Goal: Task Accomplishment & Management: Manage account settings

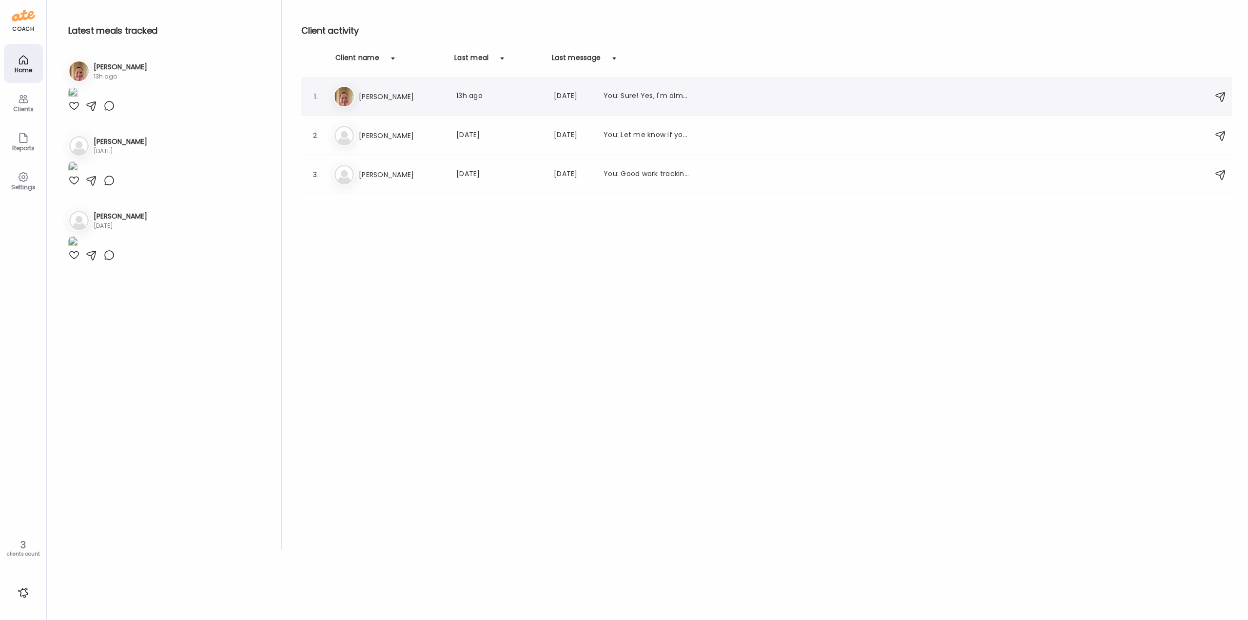
type input "**********"
click at [400, 99] on h3 "[PERSON_NAME]" at bounding box center [402, 97] width 86 height 12
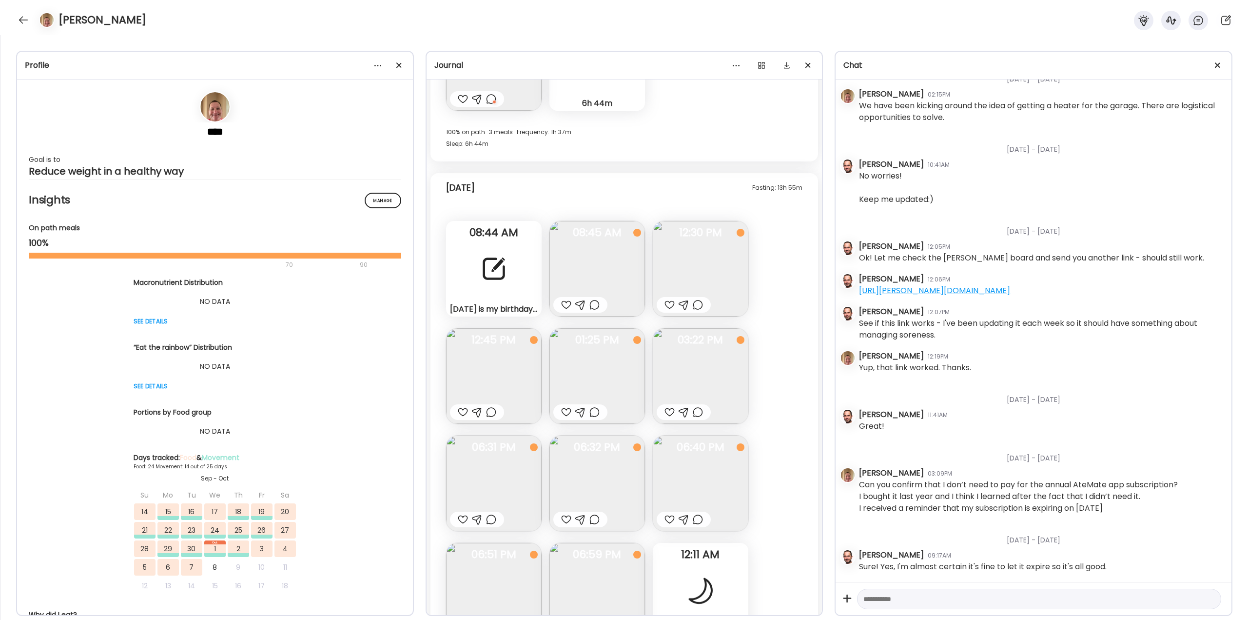
scroll to position [17156, 0]
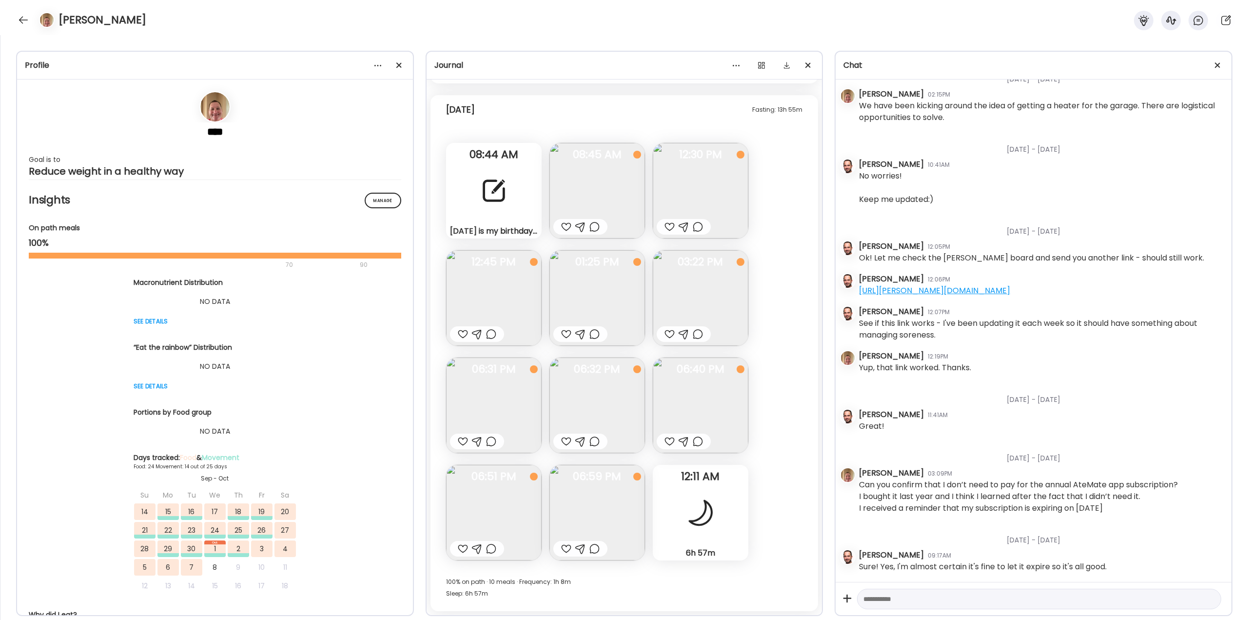
click at [491, 201] on div at bounding box center [493, 190] width 35 height 35
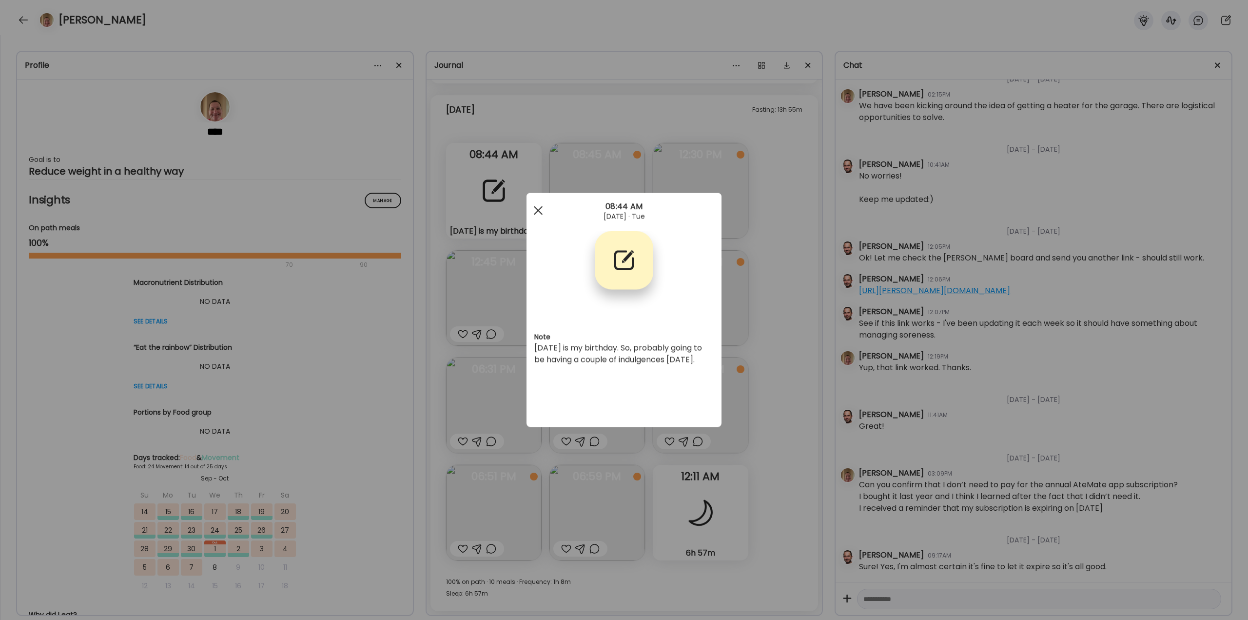
click at [538, 215] on div at bounding box center [537, 210] width 19 height 19
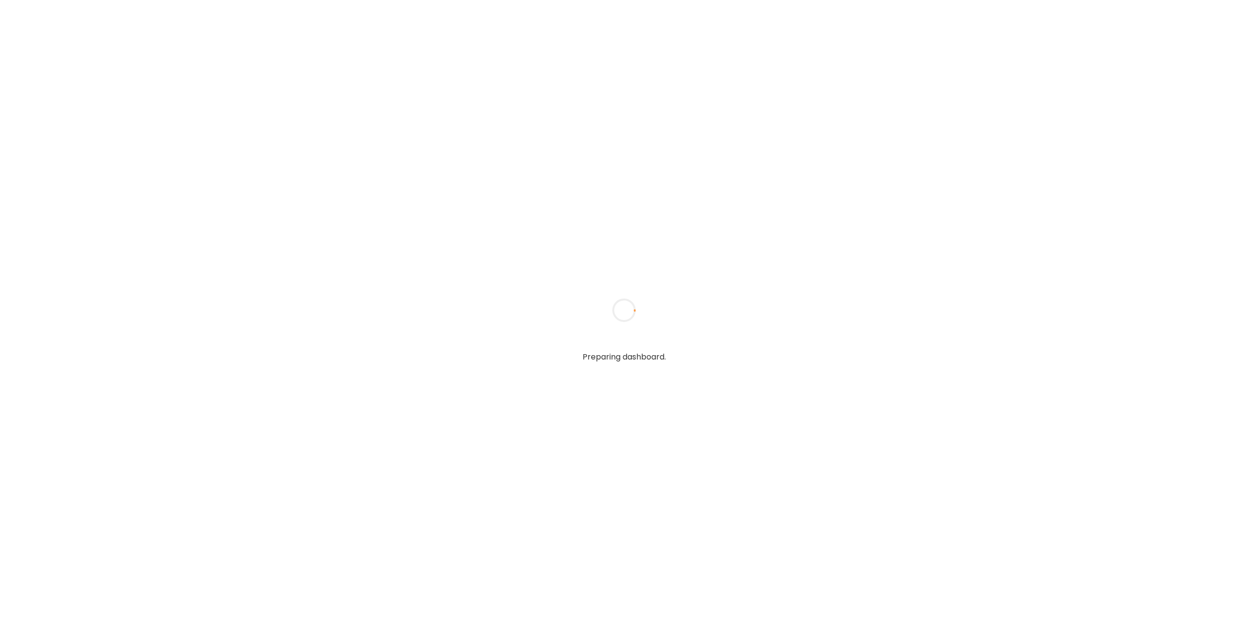
type input "**********"
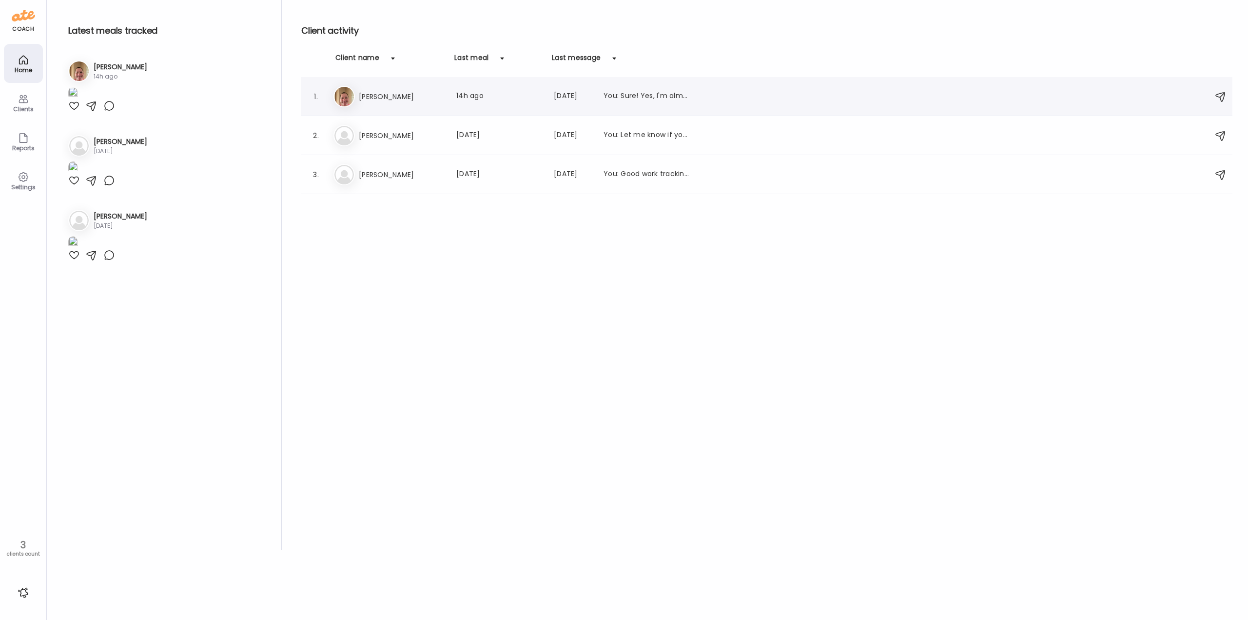
click at [380, 103] on div "Er [PERSON_NAME] Last meal: 14h ago Last message: [DATE] You: Sure! Yes, I'm al…" at bounding box center [768, 96] width 870 height 21
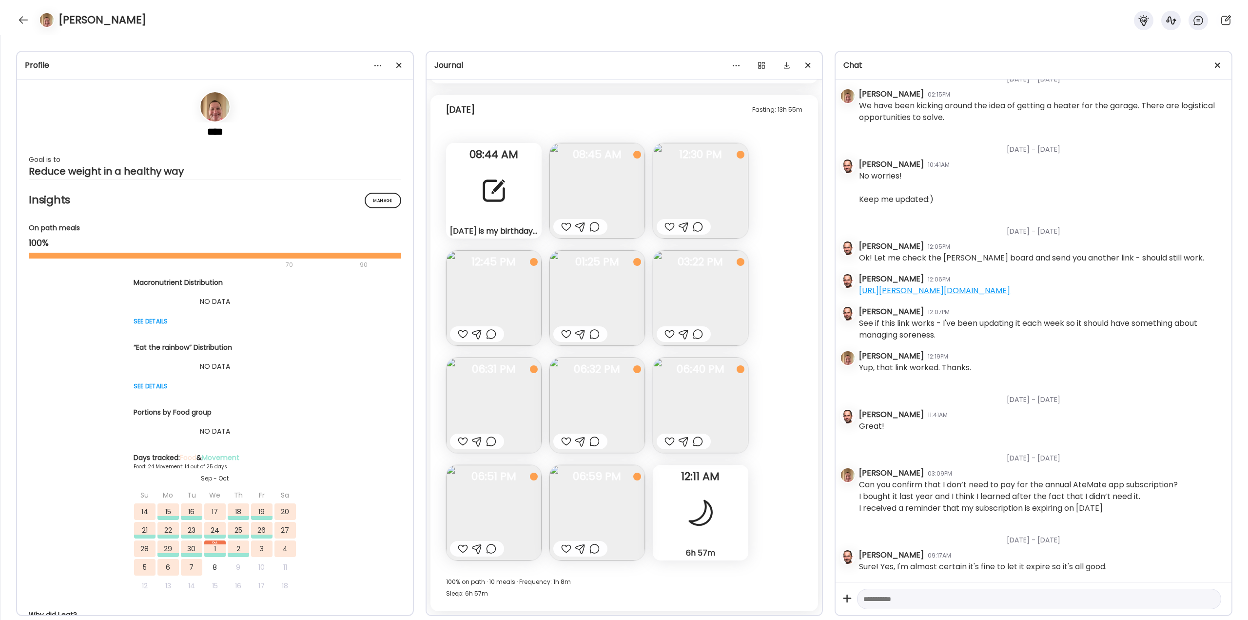
scroll to position [6724, 0]
click at [496, 203] on div at bounding box center [493, 190] width 35 height 35
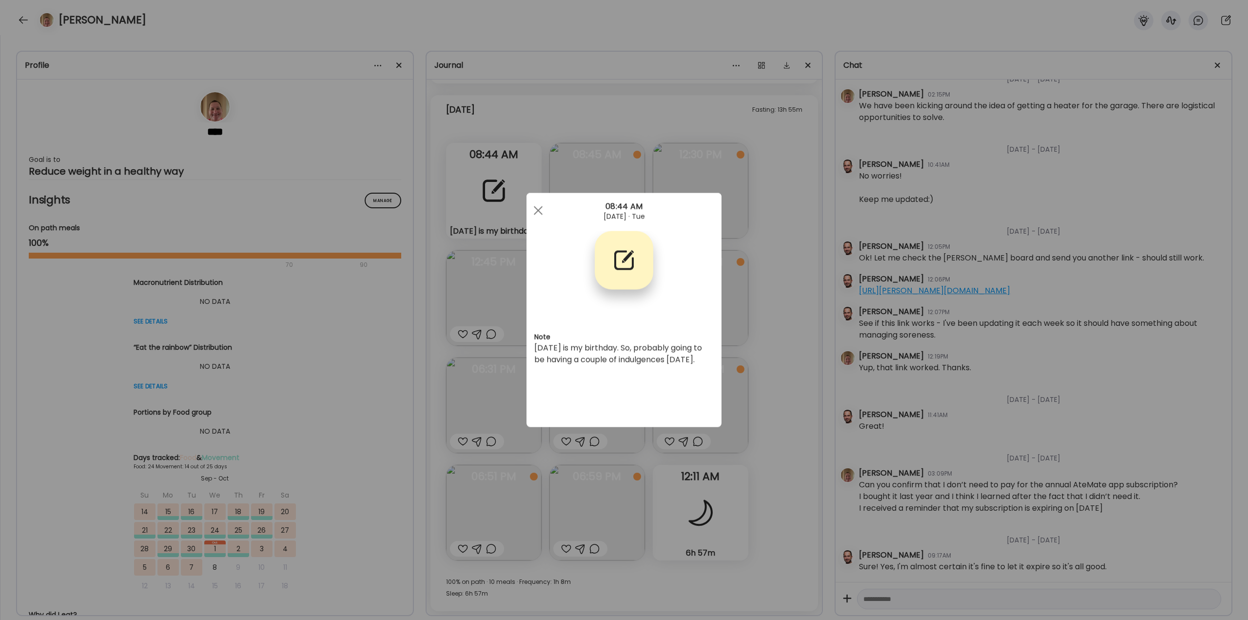
click at [773, 287] on div "Ate Coach Dashboard Wahoo! It’s official Take a moment to set up your Coach Pro…" at bounding box center [624, 310] width 1248 height 620
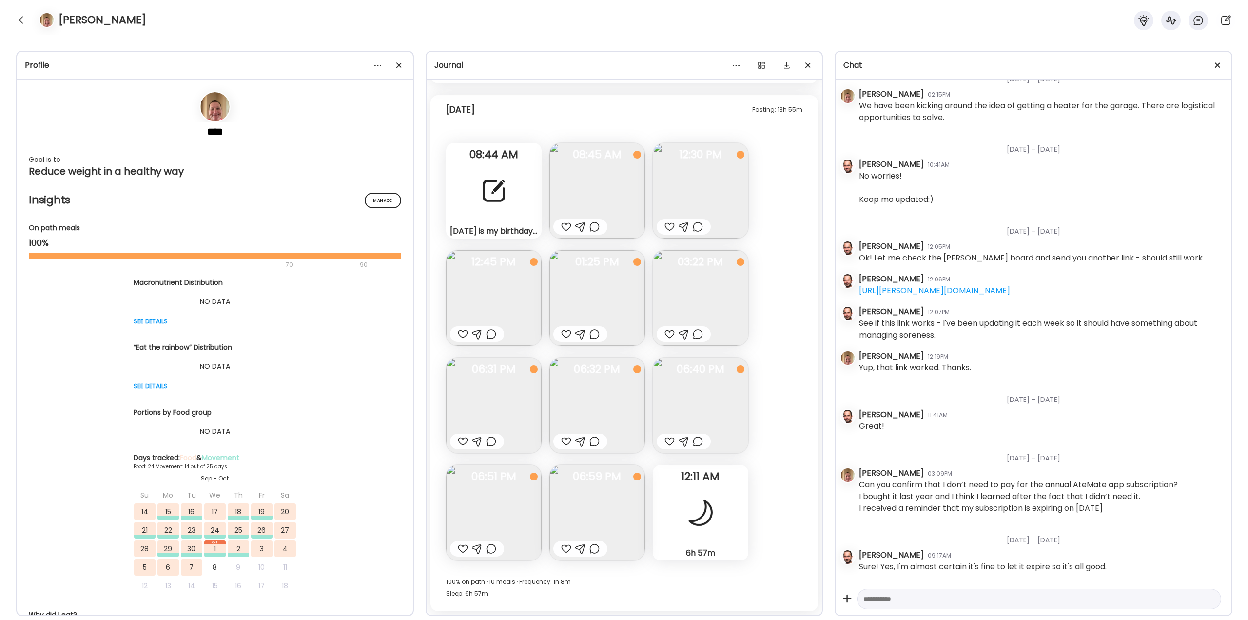
click at [593, 226] on div at bounding box center [594, 227] width 10 height 12
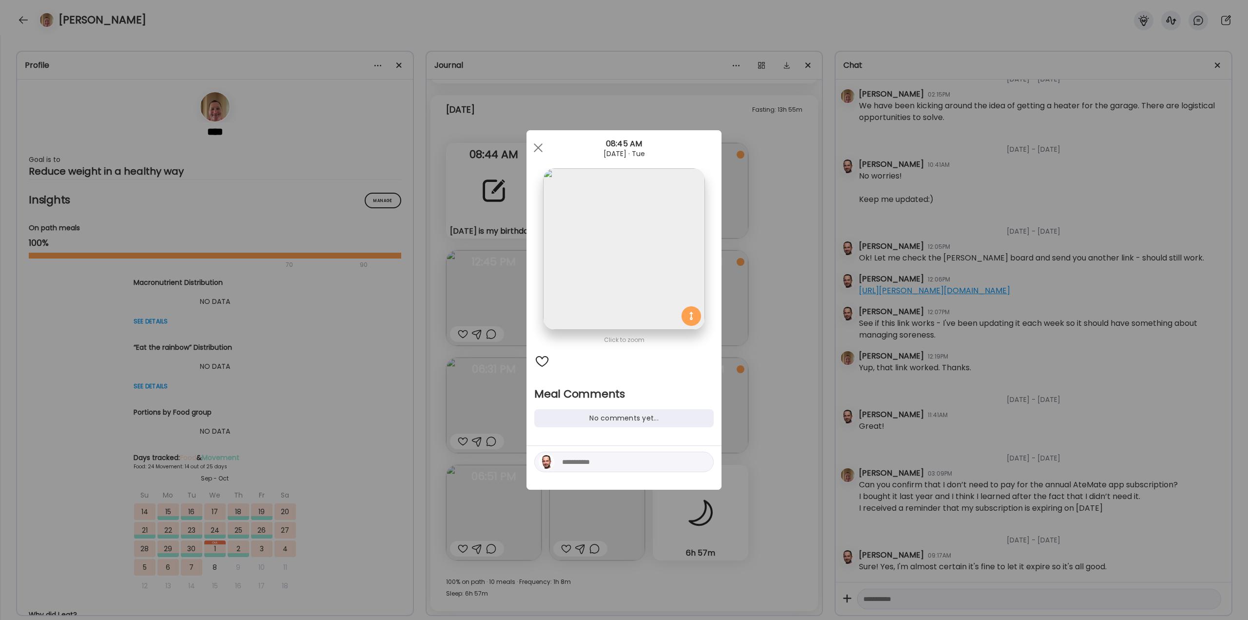
click at [590, 461] on textarea at bounding box center [628, 462] width 132 height 12
type textarea "**********"
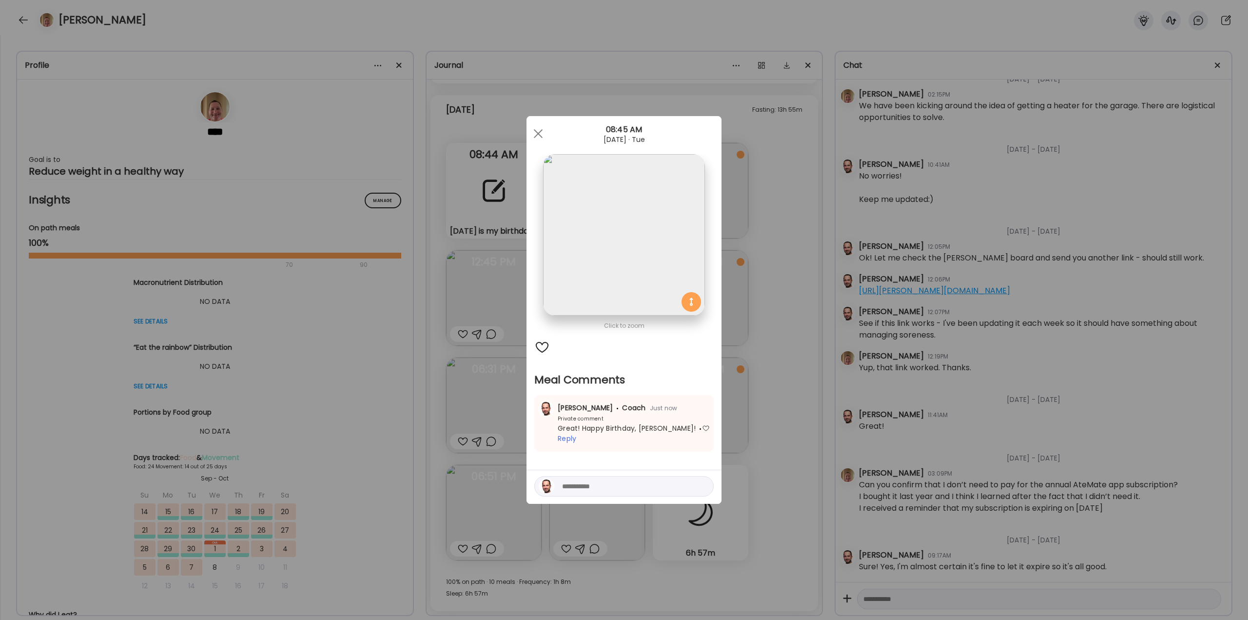
click at [810, 381] on div "Ate Coach Dashboard Wahoo! It’s official Take a moment to set up your Coach Pro…" at bounding box center [624, 310] width 1248 height 620
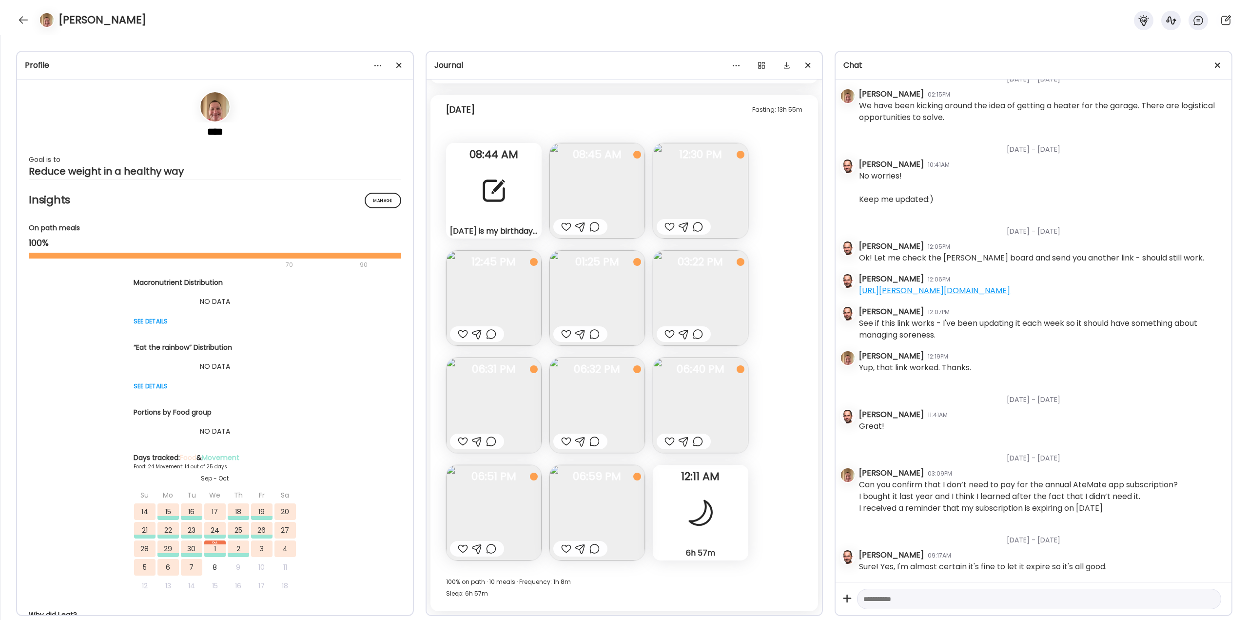
click at [700, 226] on div at bounding box center [698, 227] width 10 height 12
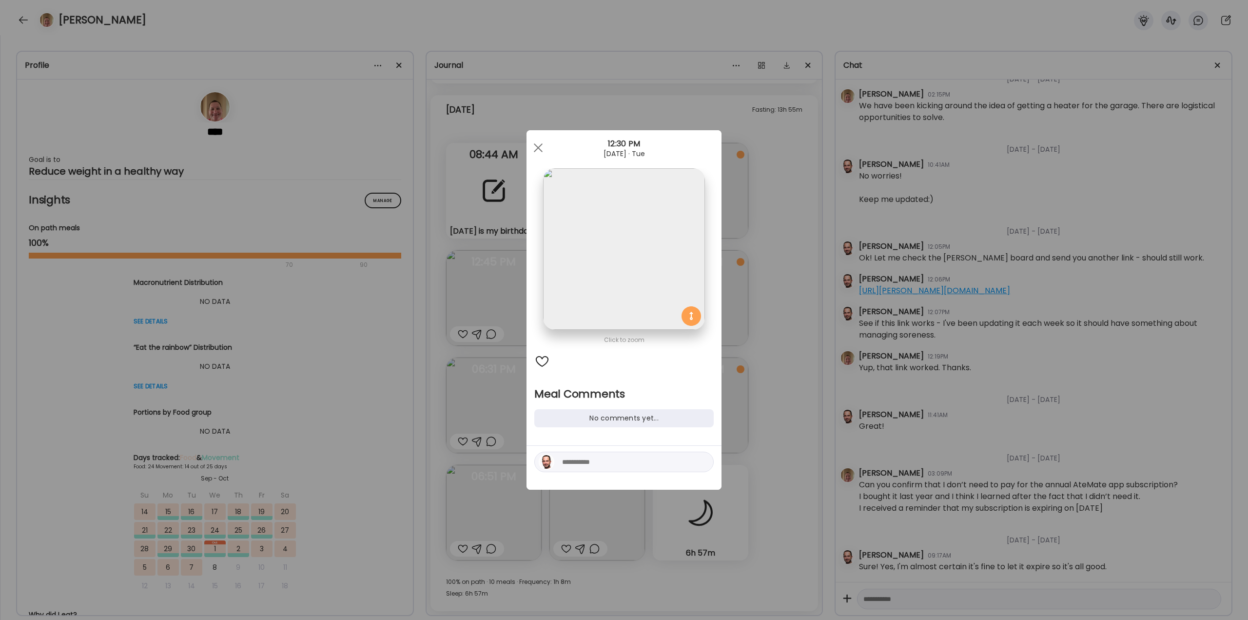
click at [642, 462] on textarea at bounding box center [628, 462] width 132 height 12
type textarea "**********"
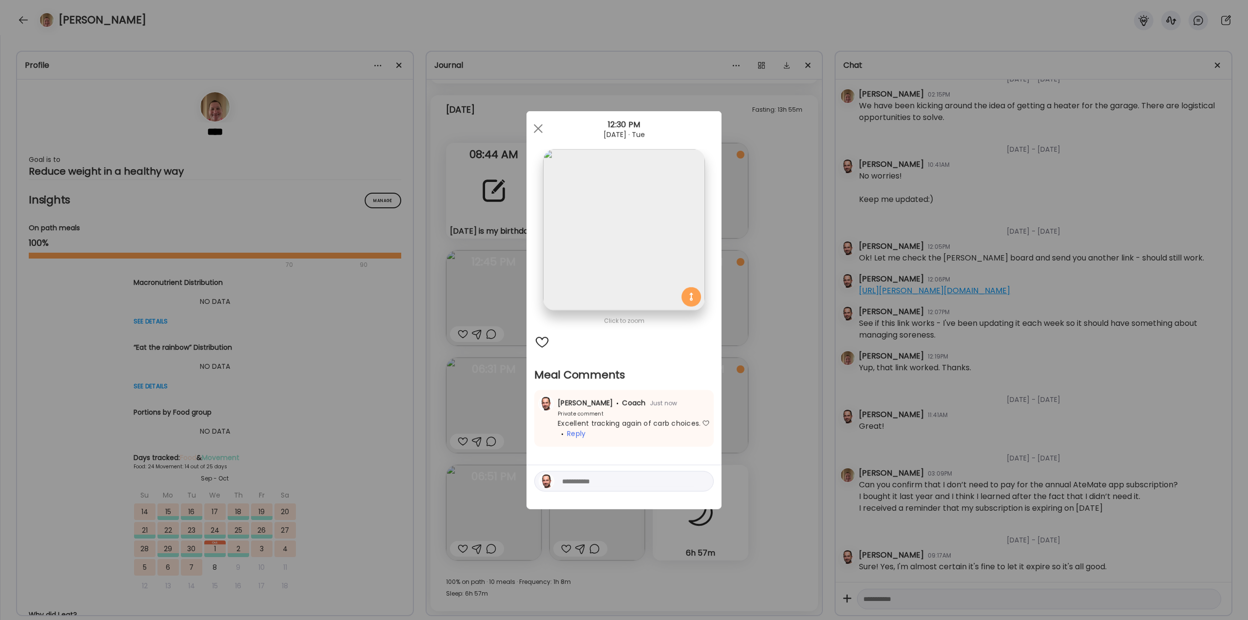
click at [793, 347] on div "Ate Coach Dashboard Wahoo! It’s official Take a moment to set up your Coach Pro…" at bounding box center [624, 310] width 1248 height 620
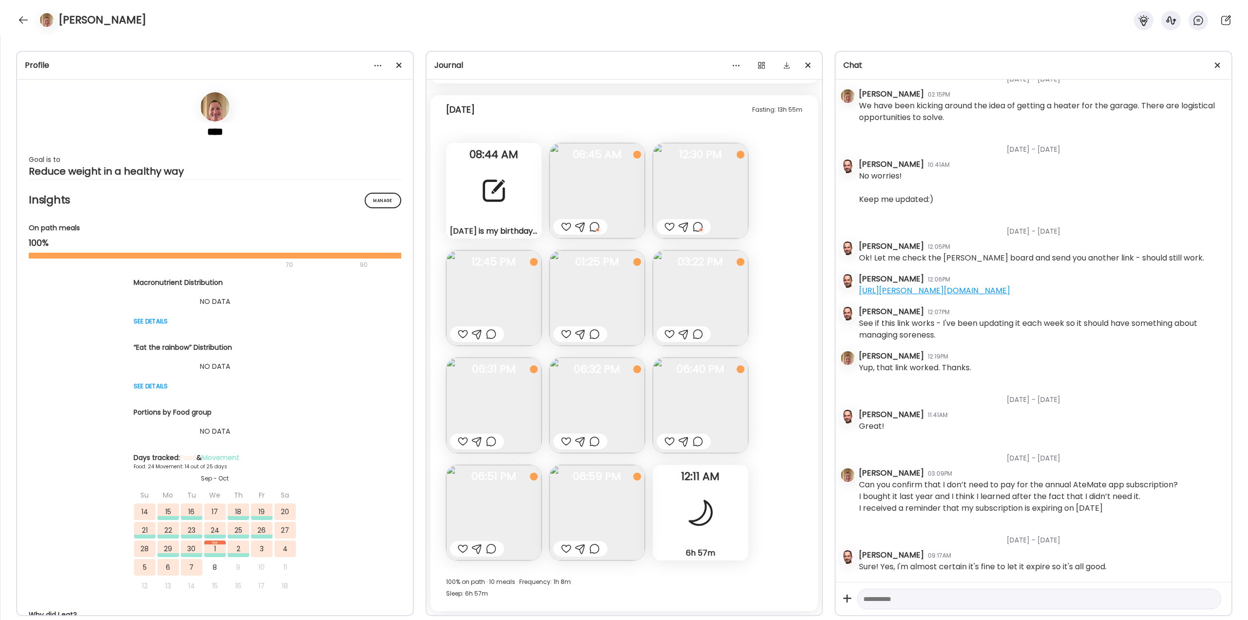
click at [462, 336] on div at bounding box center [463, 334] width 10 height 12
click at [572, 336] on div at bounding box center [580, 334] width 54 height 16
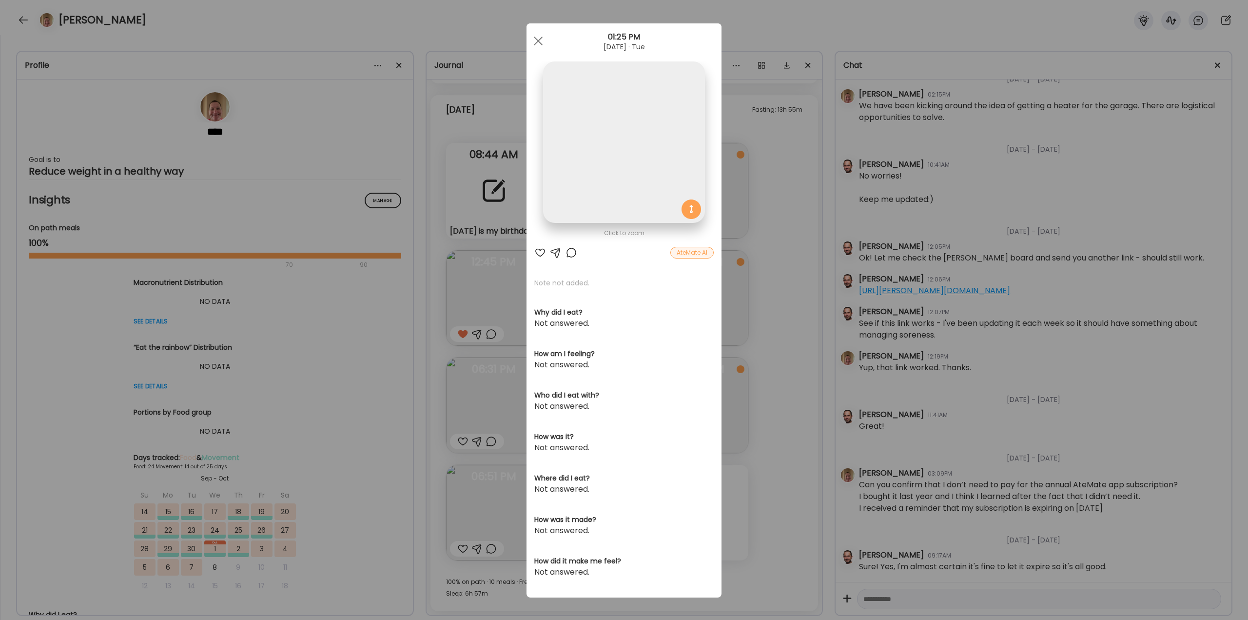
drag, startPoint x: 773, startPoint y: 312, endPoint x: 761, endPoint y: 318, distance: 13.3
click at [774, 312] on div "Ate Coach Dashboard Wahoo! It’s official Take a moment to set up your Coach Pro…" at bounding box center [624, 310] width 1248 height 620
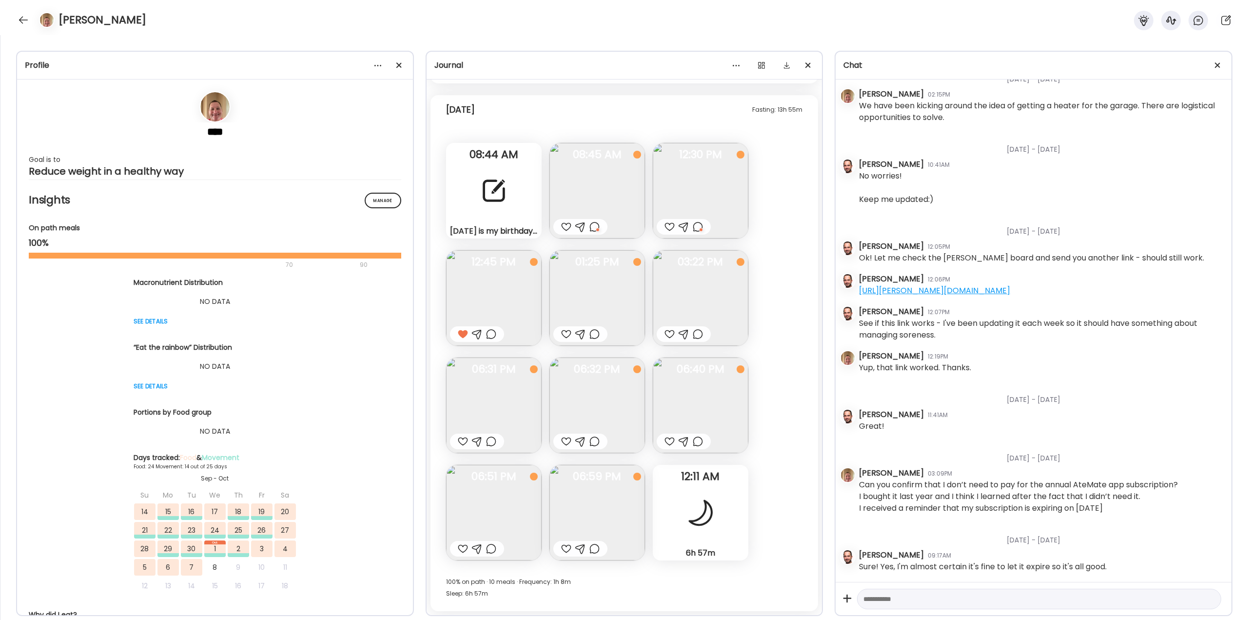
click at [565, 331] on div at bounding box center [566, 334] width 10 height 12
click at [672, 332] on div at bounding box center [669, 334] width 10 height 12
click at [698, 334] on div at bounding box center [698, 334] width 10 height 12
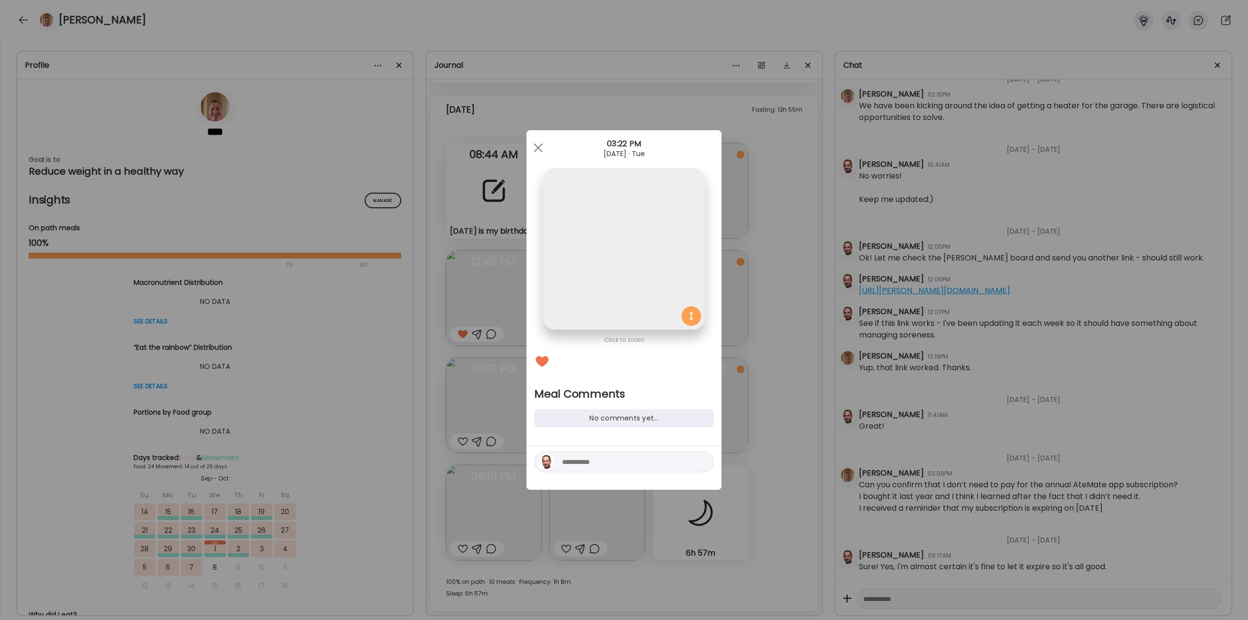
click at [639, 464] on textarea at bounding box center [628, 462] width 132 height 12
type textarea "**********"
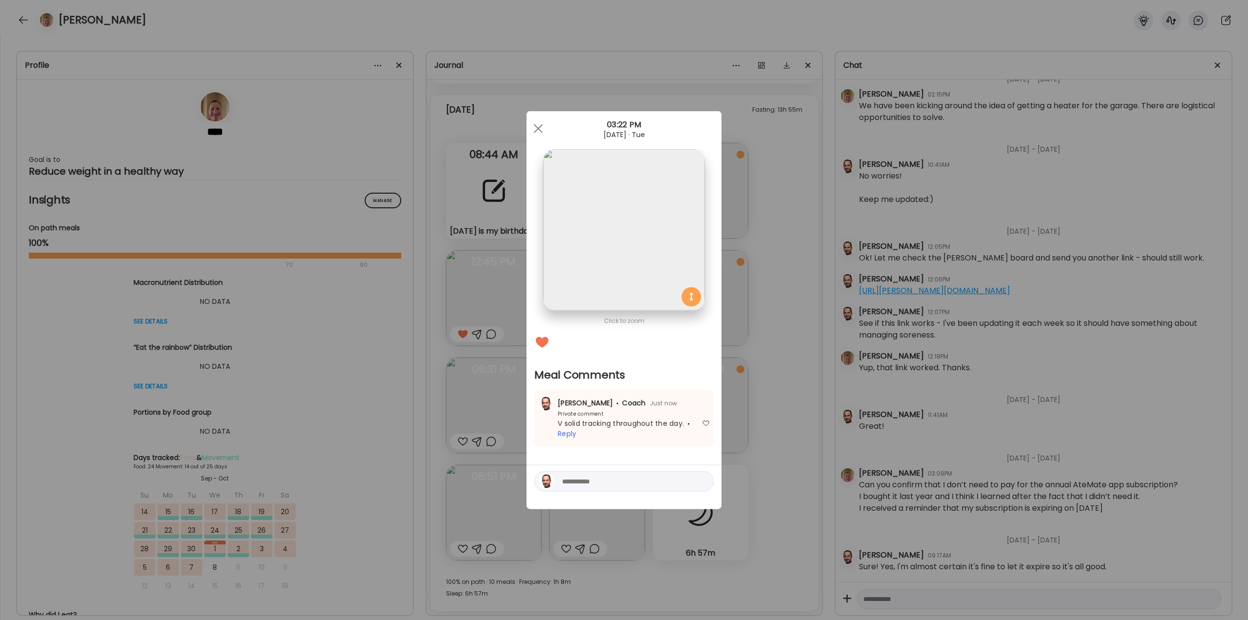
click at [834, 424] on div "Ate Coach Dashboard Wahoo! It’s official Take a moment to set up your Coach Pro…" at bounding box center [624, 310] width 1248 height 620
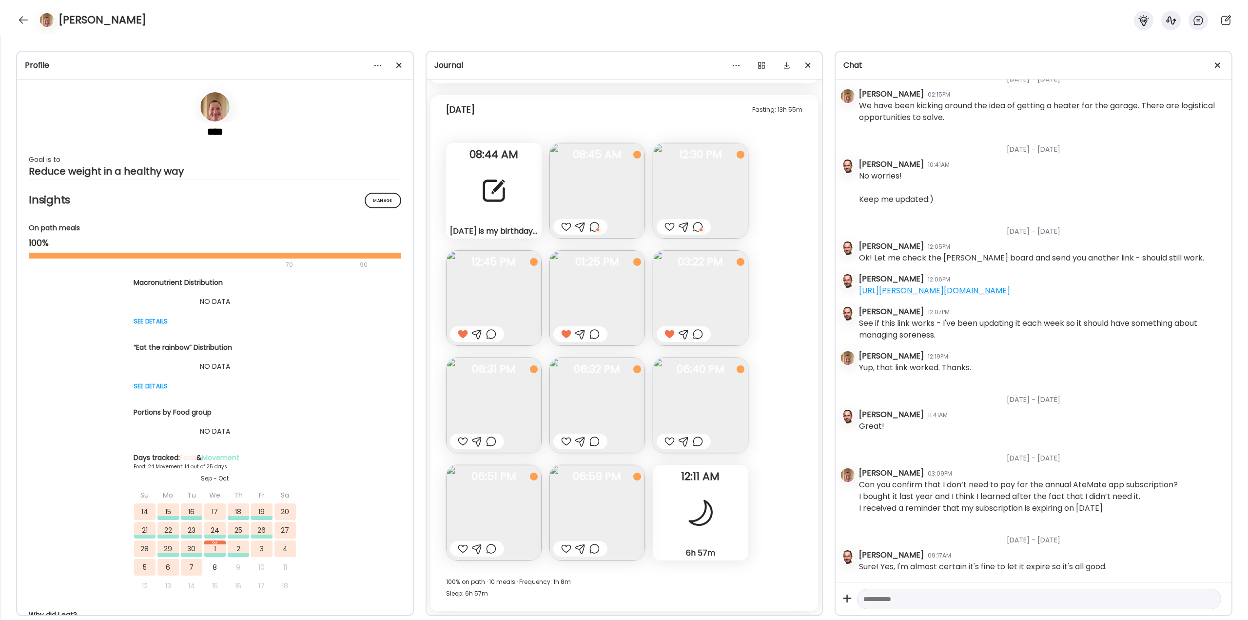
click at [462, 441] on div at bounding box center [463, 441] width 10 height 12
click at [611, 402] on img at bounding box center [597, 405] width 96 height 96
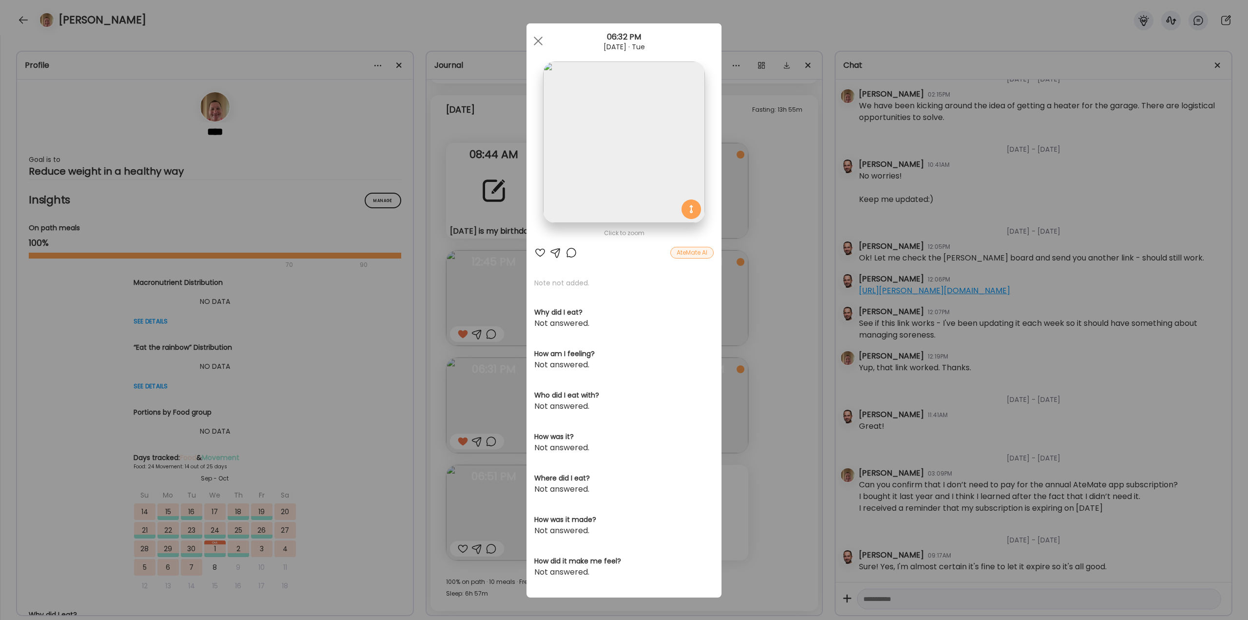
click at [772, 426] on div "Ate Coach Dashboard Wahoo! It’s official Take a moment to set up your Coach Pro…" at bounding box center [624, 310] width 1248 height 620
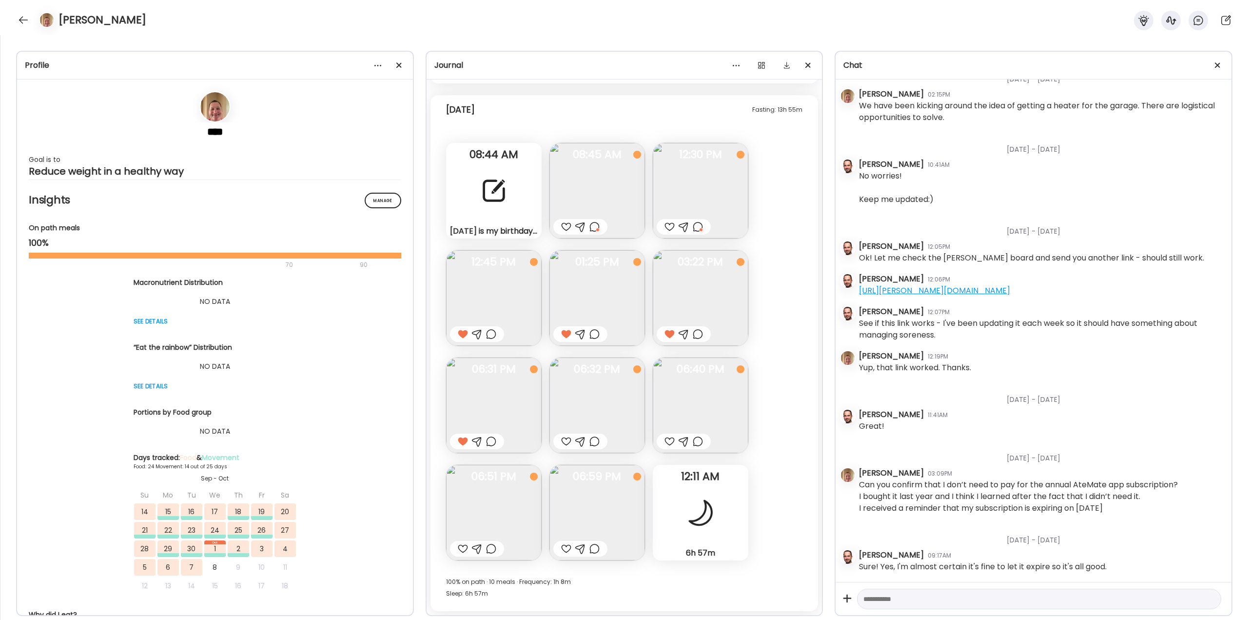
drag, startPoint x: 566, startPoint y: 438, endPoint x: 579, endPoint y: 437, distance: 12.7
click at [566, 438] on div at bounding box center [566, 441] width 10 height 12
click at [707, 409] on img at bounding box center [701, 405] width 96 height 96
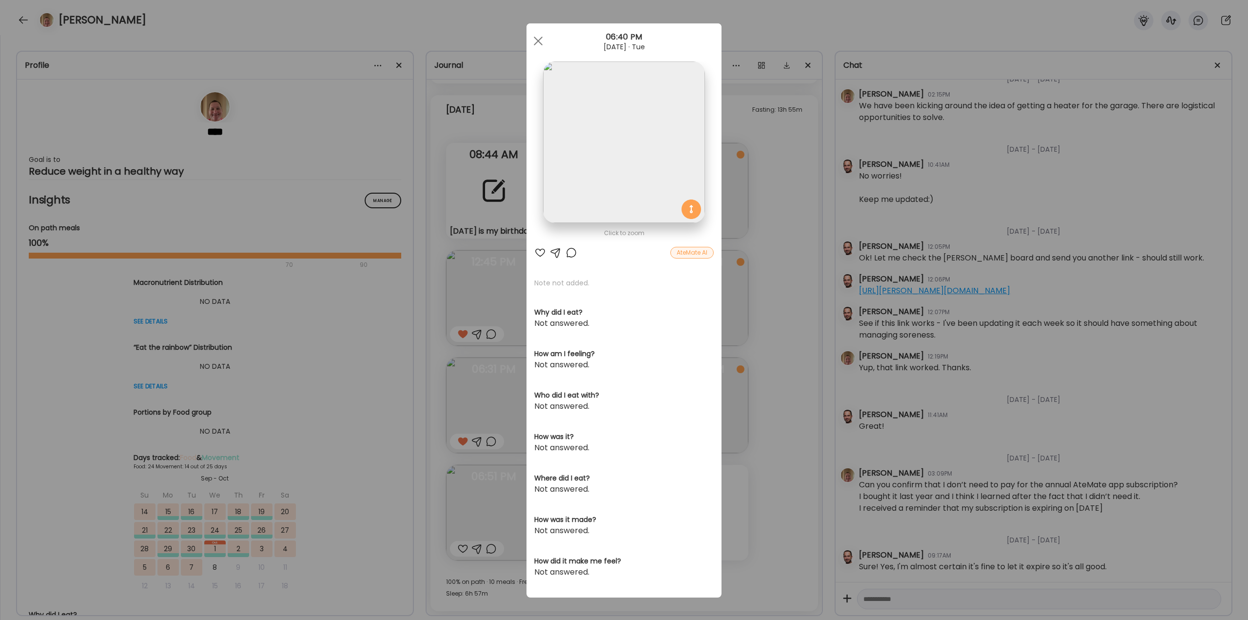
click at [538, 251] on div at bounding box center [540, 253] width 12 height 12
click at [764, 410] on div "Ate Coach Dashboard Wahoo! It’s official Take a moment to set up your Coach Pro…" at bounding box center [624, 310] width 1248 height 620
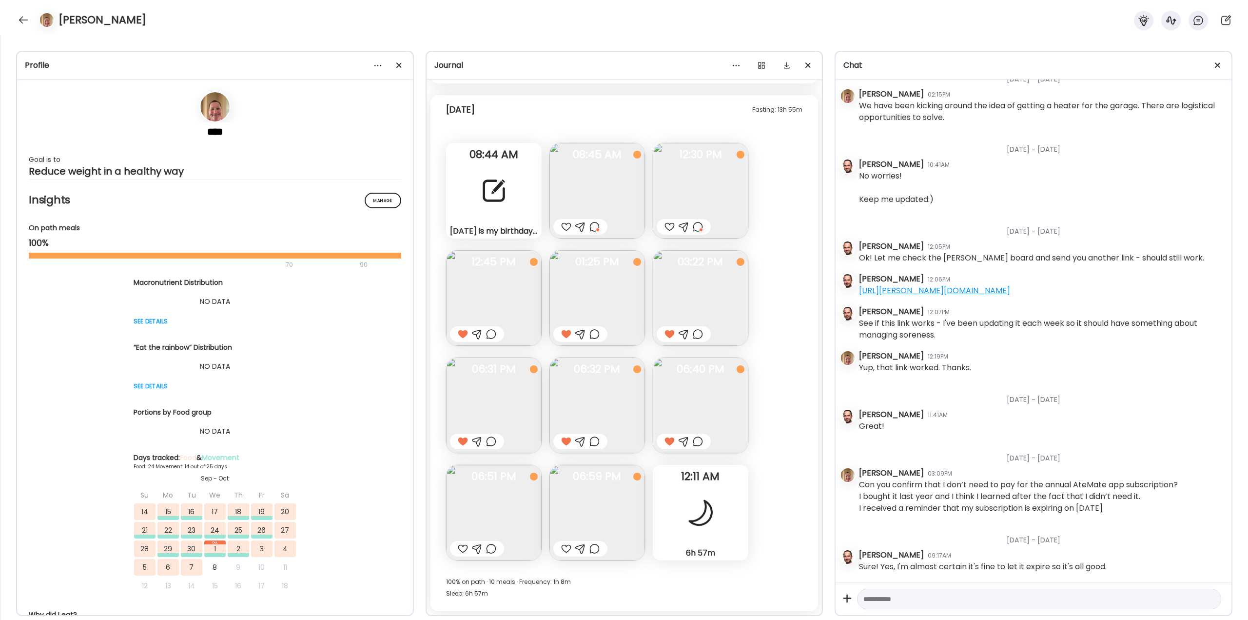
click at [464, 548] on div at bounding box center [463, 549] width 10 height 12
click at [464, 550] on div at bounding box center [463, 549] width 10 height 12
click at [494, 548] on div at bounding box center [491, 549] width 10 height 12
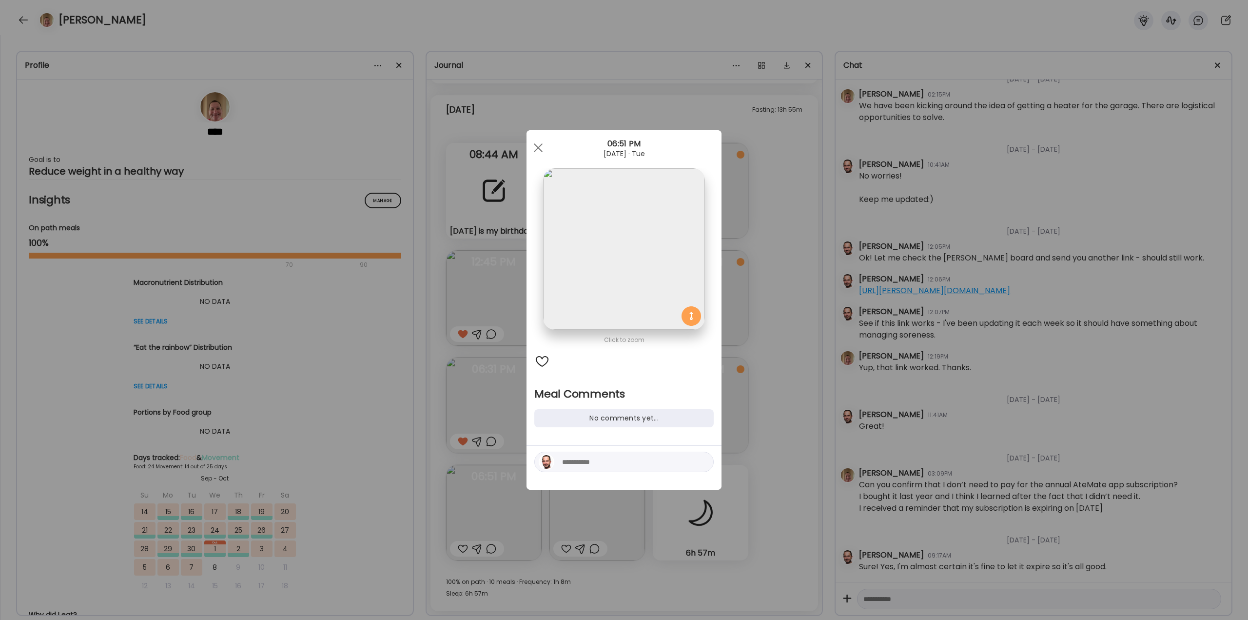
click at [591, 468] on div at bounding box center [623, 461] width 179 height 20
click at [595, 459] on textarea at bounding box center [628, 462] width 132 height 12
type textarea "**********"
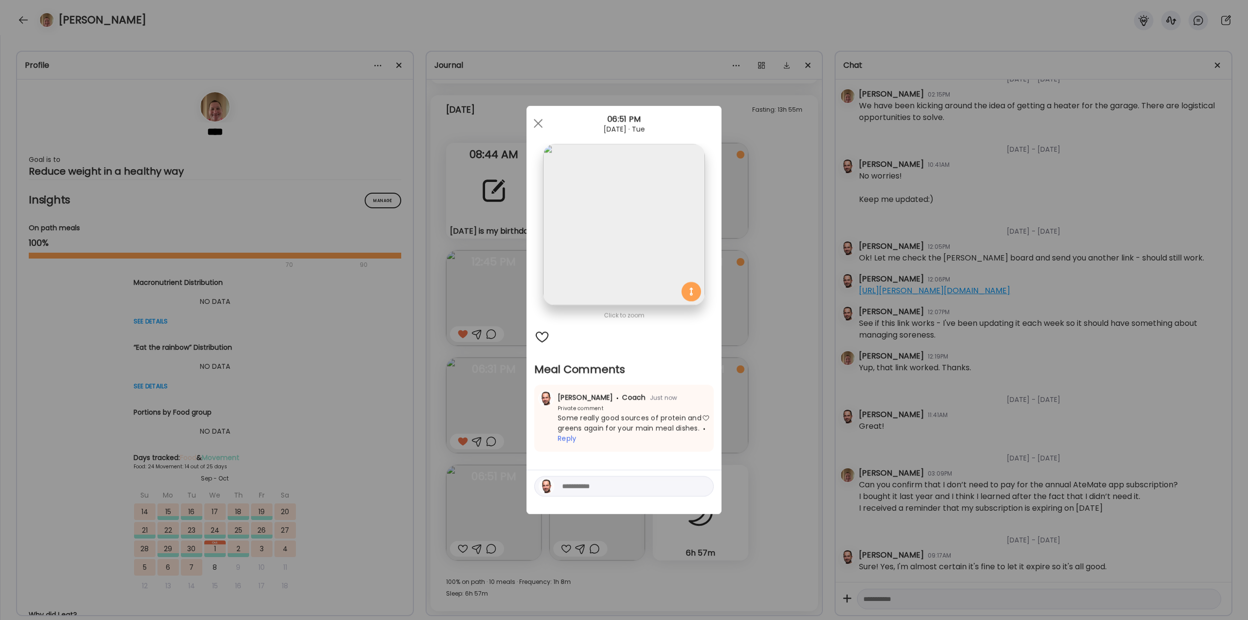
click at [783, 343] on div "Ate Coach Dashboard Wahoo! It’s official Take a moment to set up your Coach Pro…" at bounding box center [624, 310] width 1248 height 620
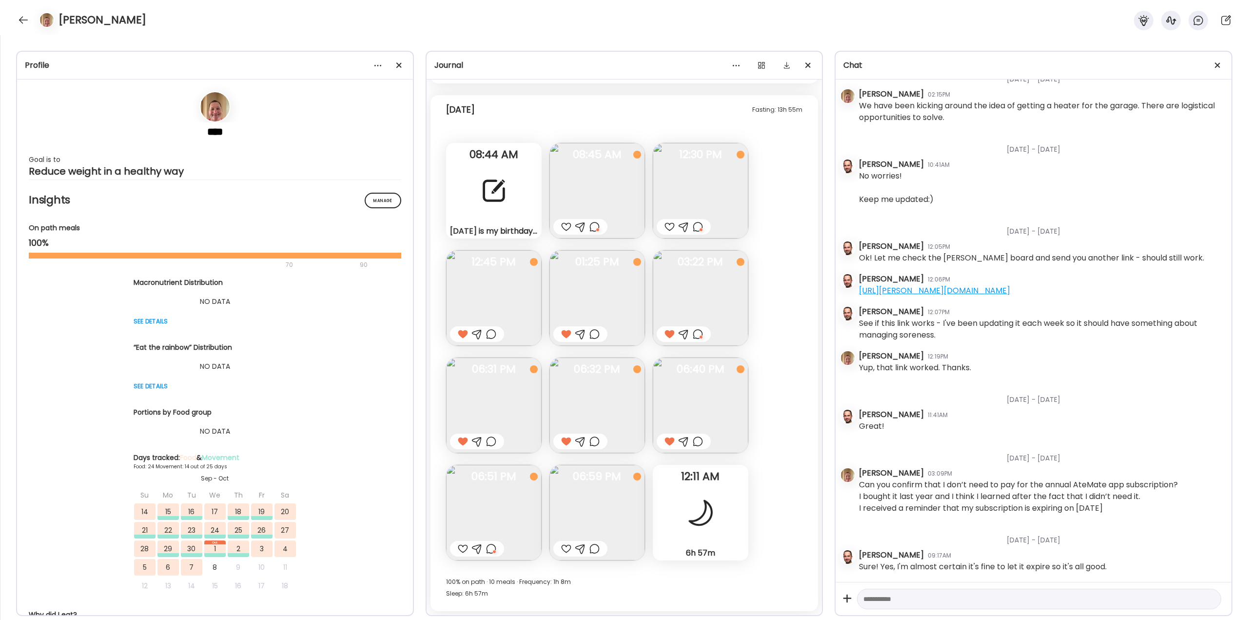
click at [558, 549] on div at bounding box center [580, 549] width 54 height 16
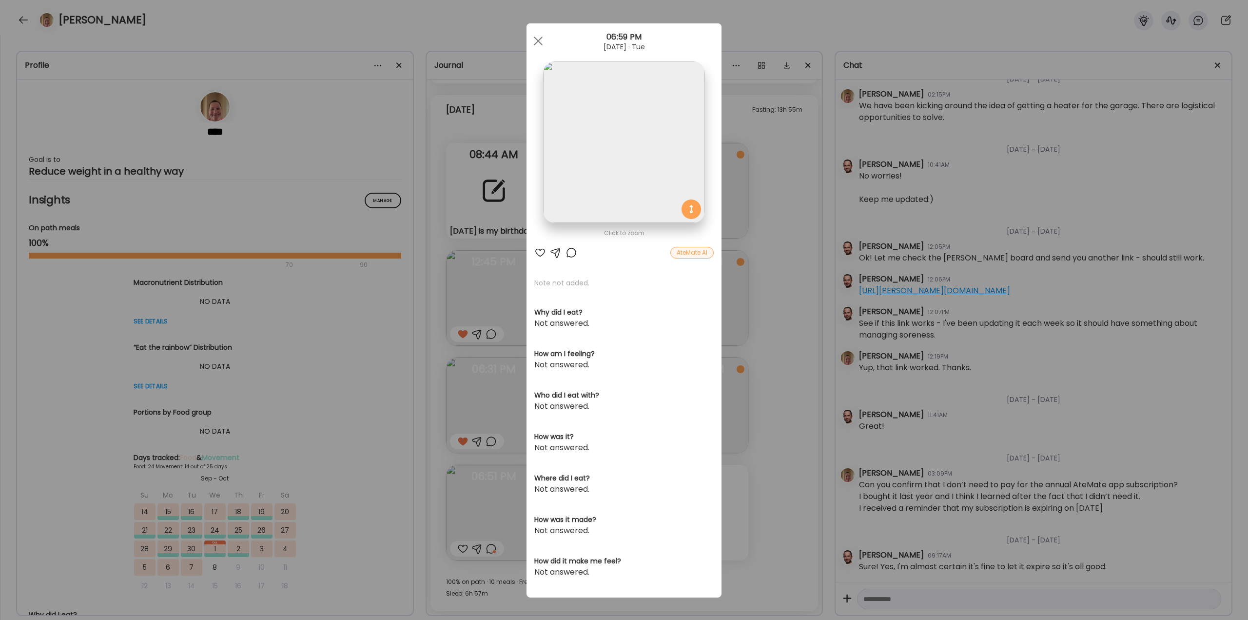
click at [534, 250] on div at bounding box center [540, 253] width 12 height 12
click at [569, 252] on div at bounding box center [571, 253] width 12 height 12
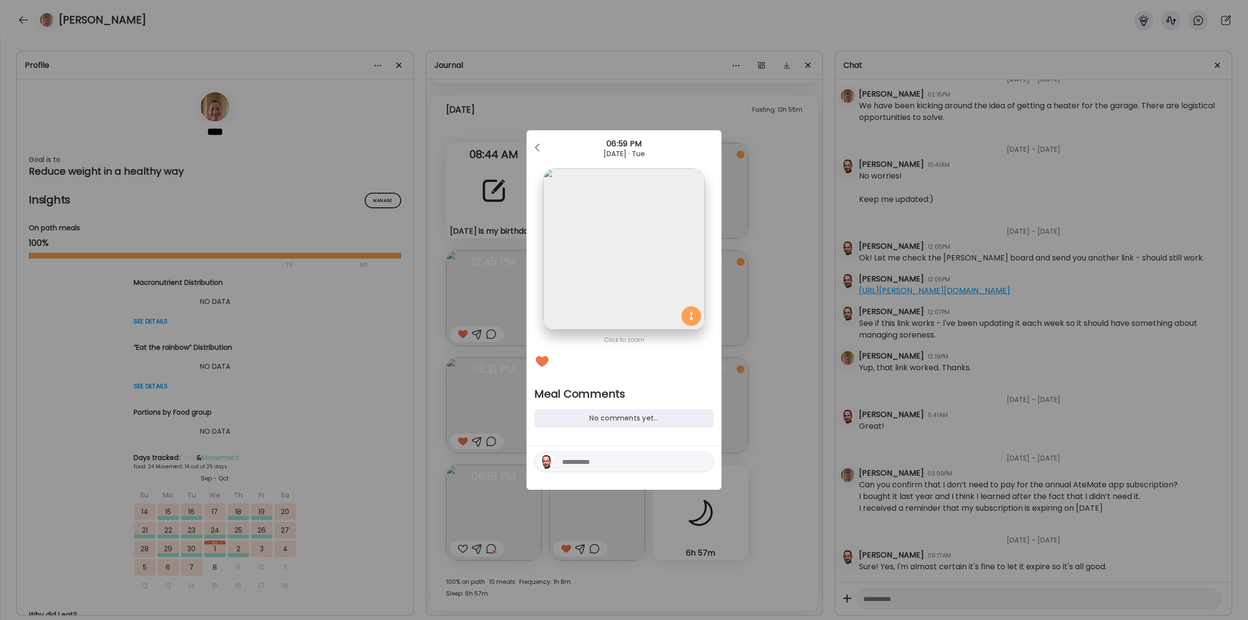
click at [583, 464] on textarea at bounding box center [628, 462] width 132 height 12
type textarea "**********"
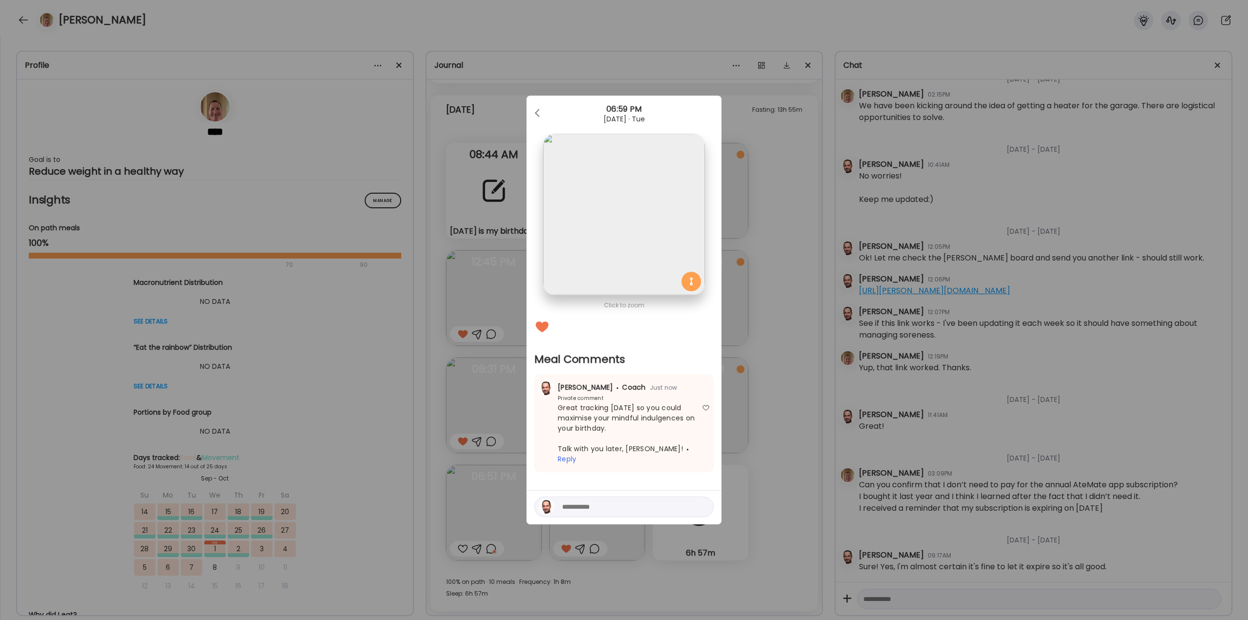
click at [772, 391] on div "Ate Coach Dashboard Wahoo! It’s official Take a moment to set up your Coach Pro…" at bounding box center [624, 310] width 1248 height 620
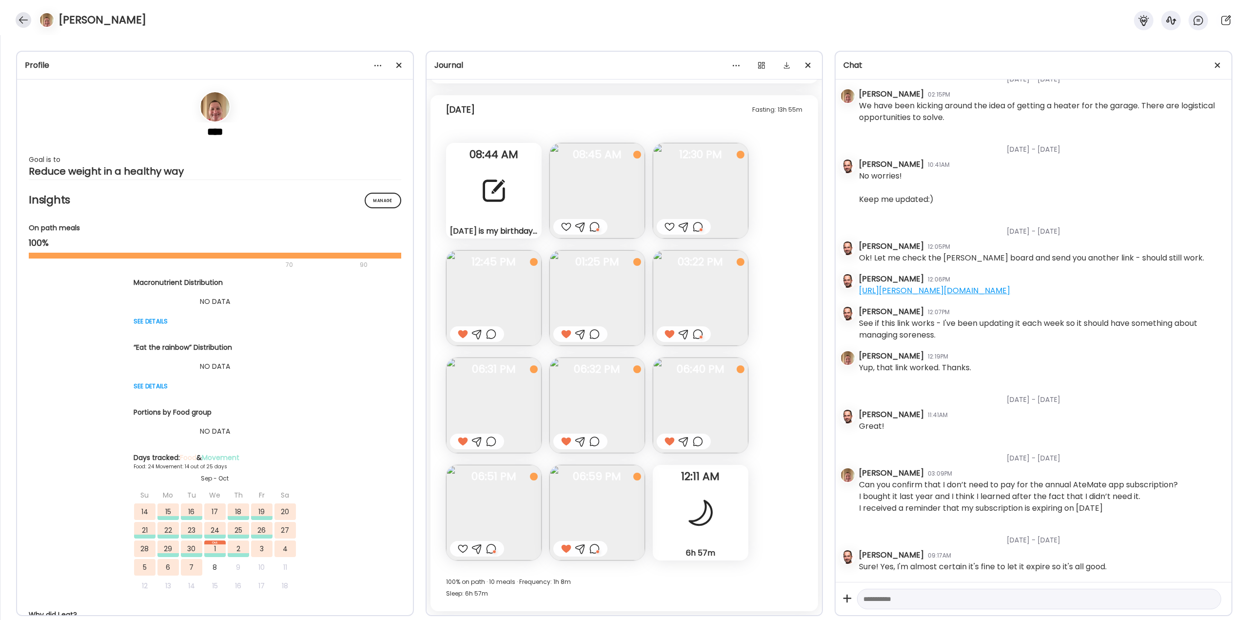
click at [21, 19] on div at bounding box center [24, 20] width 16 height 16
